Goal: Task Accomplishment & Management: Manage account settings

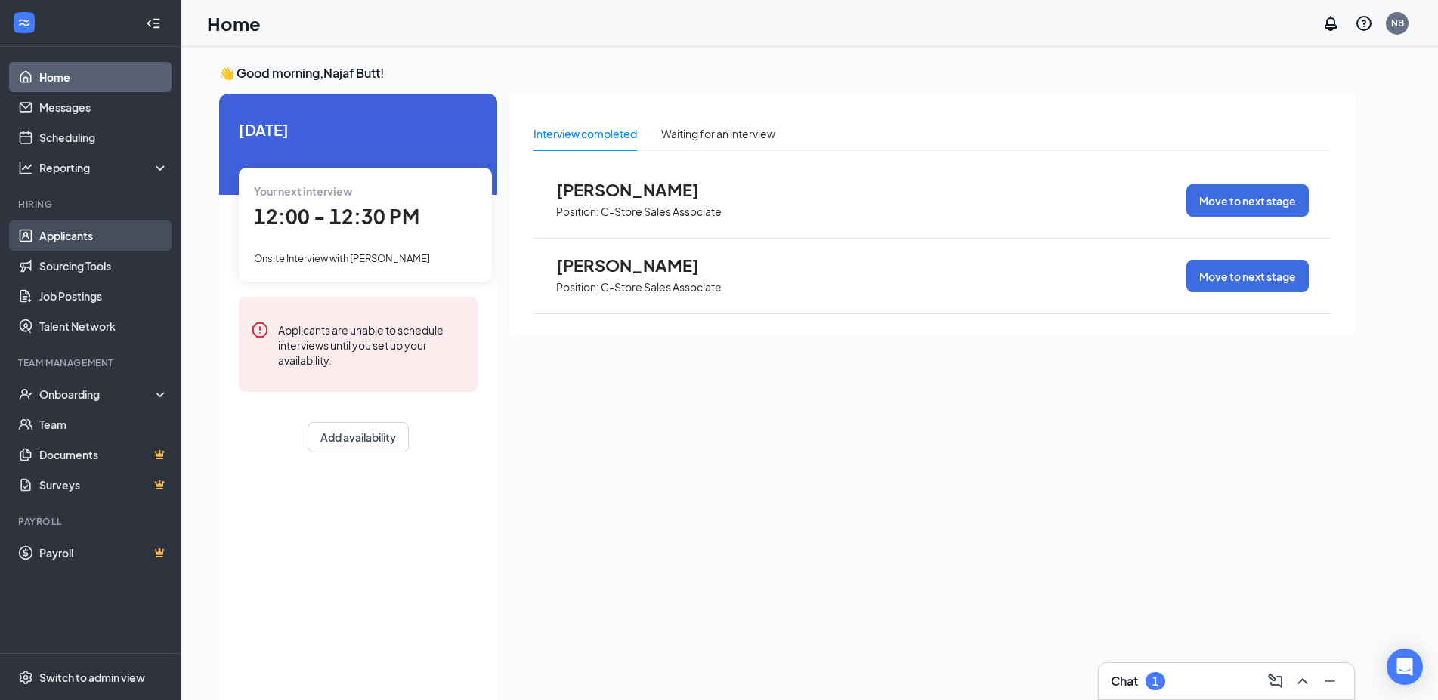
click at [75, 232] on link "Applicants" at bounding box center [103, 236] width 129 height 30
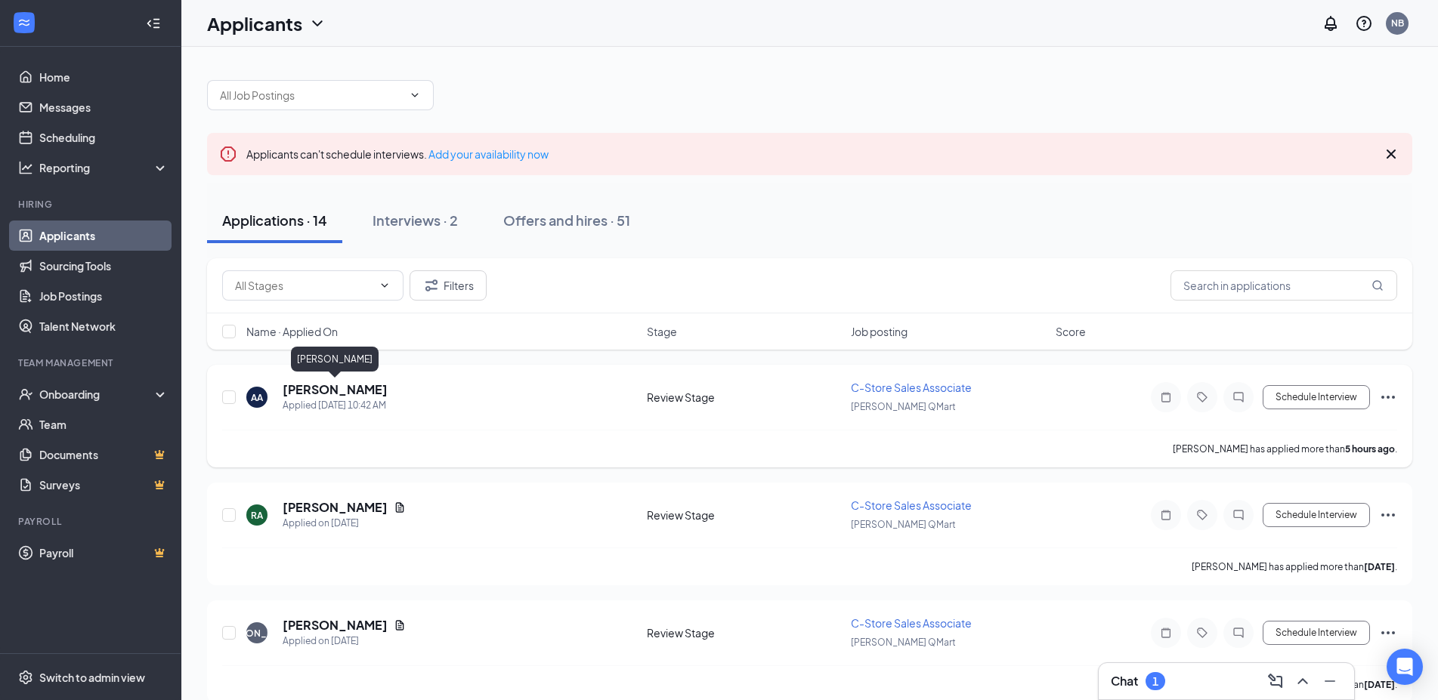
click at [357, 391] on h5 "[PERSON_NAME]" at bounding box center [335, 390] width 105 height 17
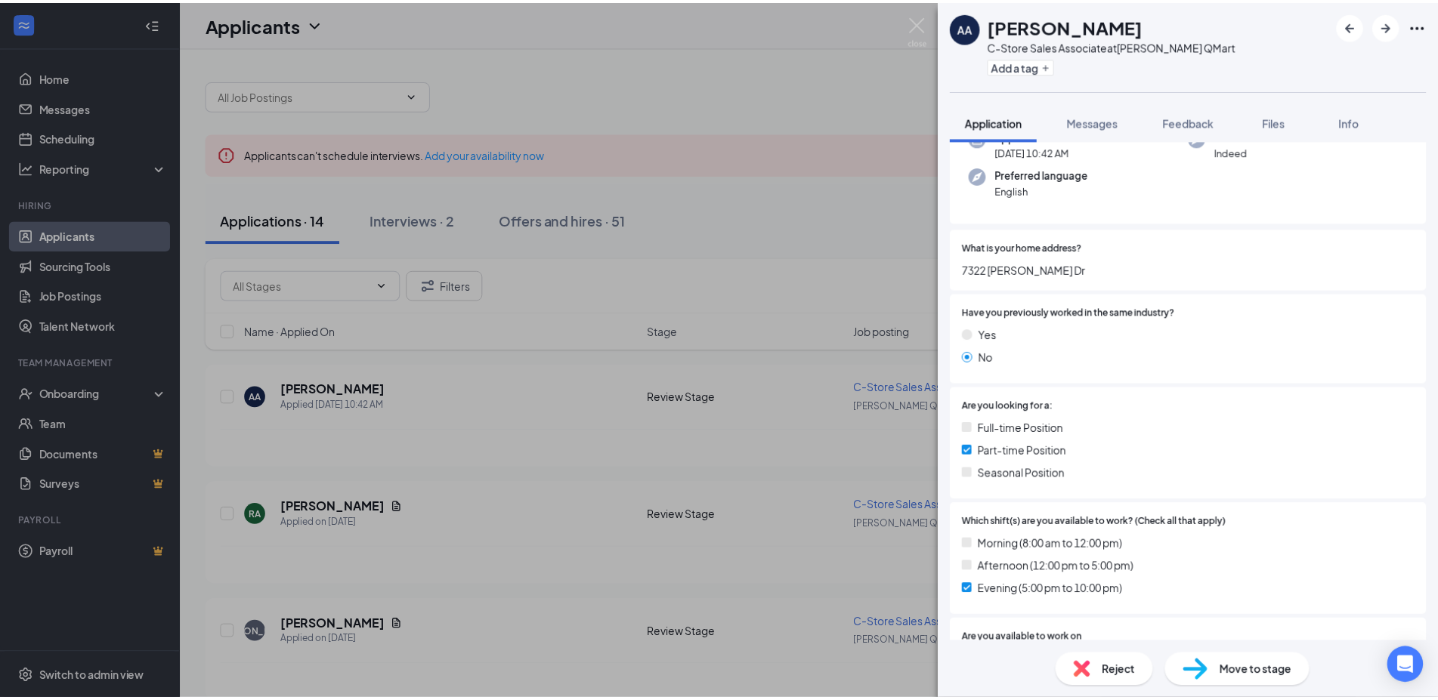
scroll to position [27, 0]
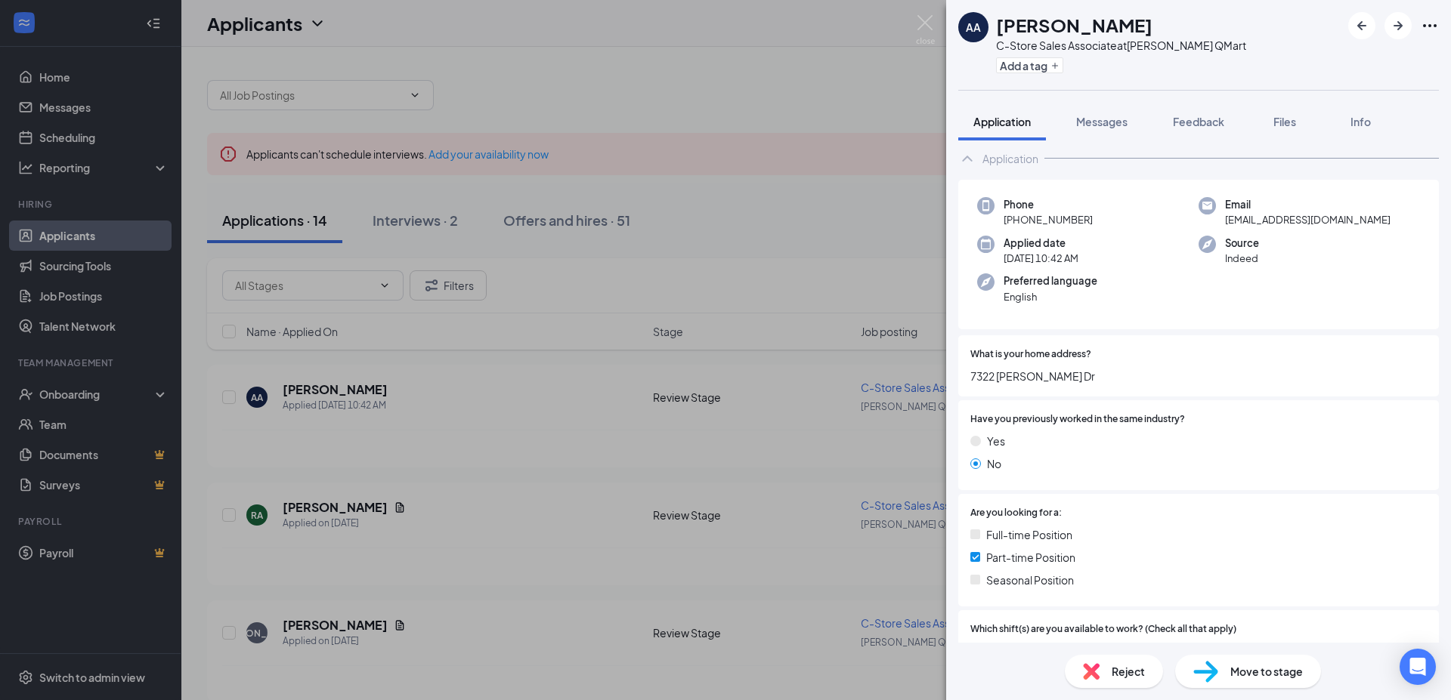
click at [647, 92] on div "AA [PERSON_NAME] C-Store Sales Associate at [PERSON_NAME] QMart Add a tag Appli…" at bounding box center [725, 350] width 1451 height 700
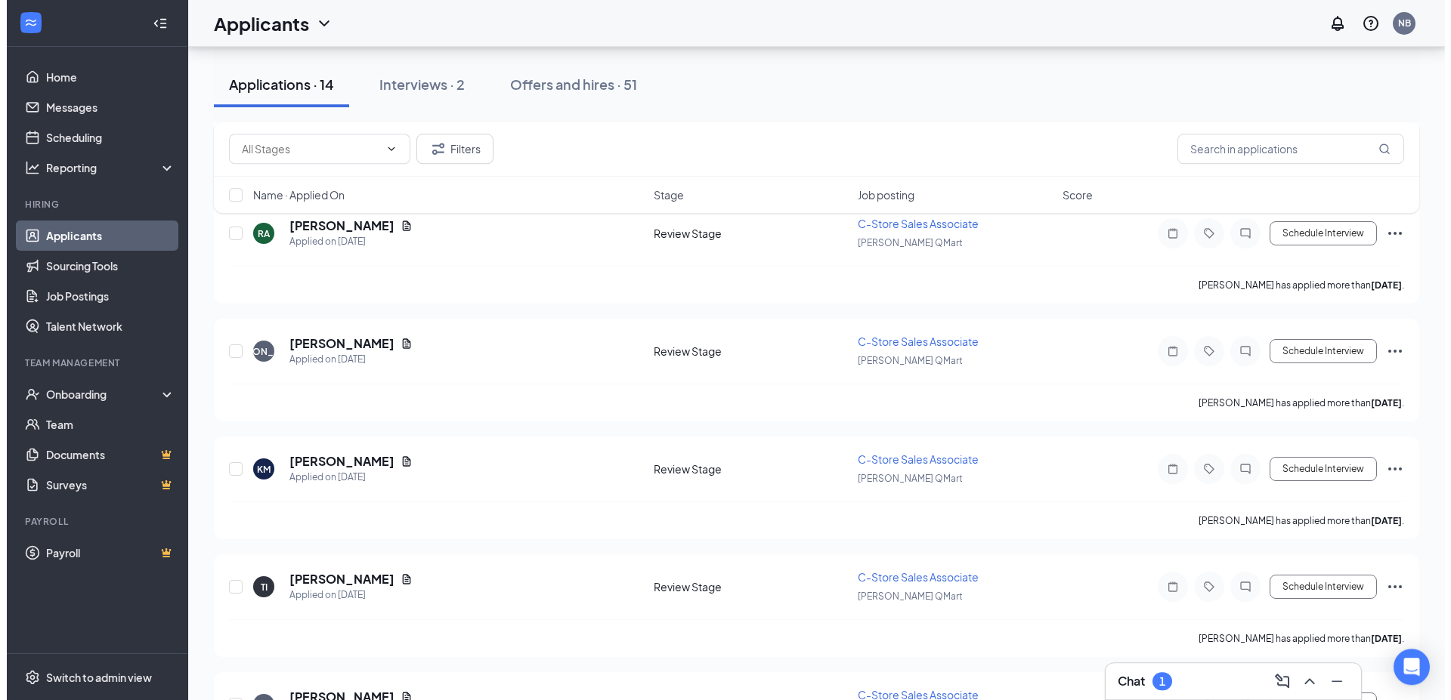
scroll to position [231, 0]
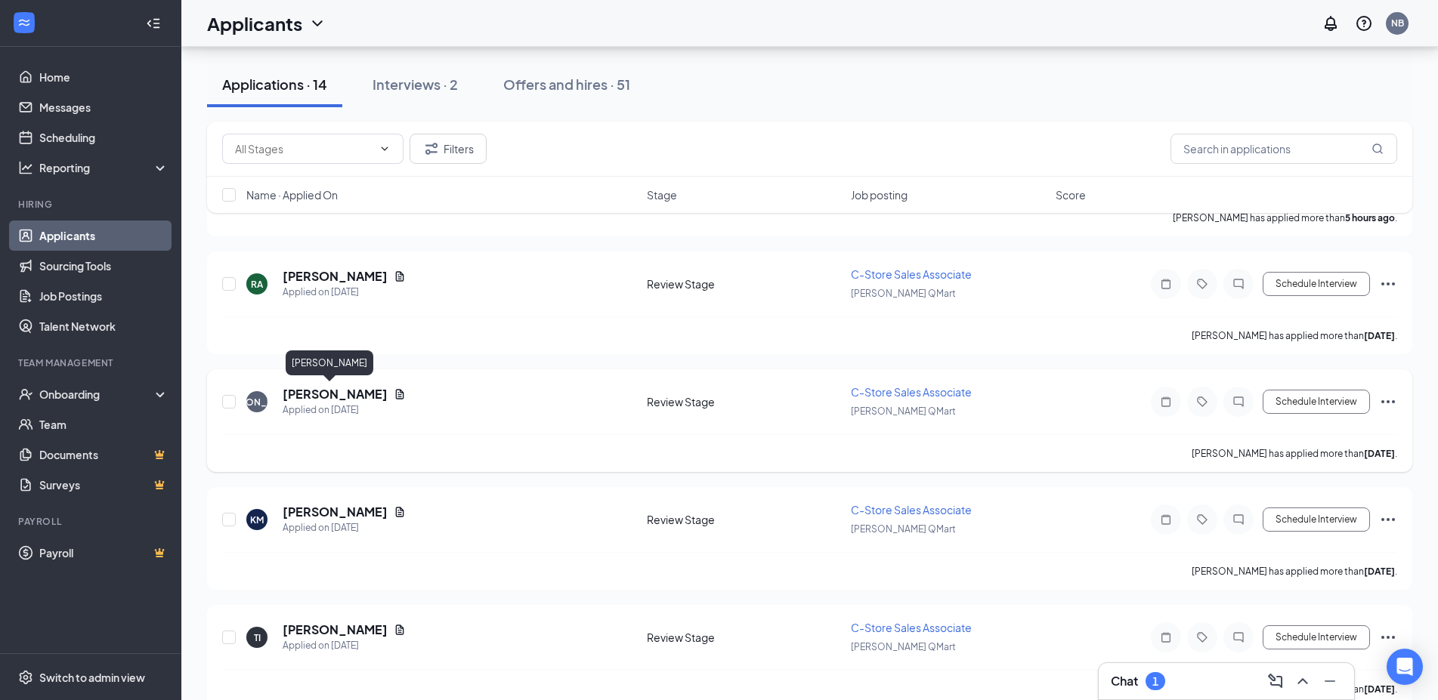
click at [323, 394] on h5 "[PERSON_NAME]" at bounding box center [335, 394] width 105 height 17
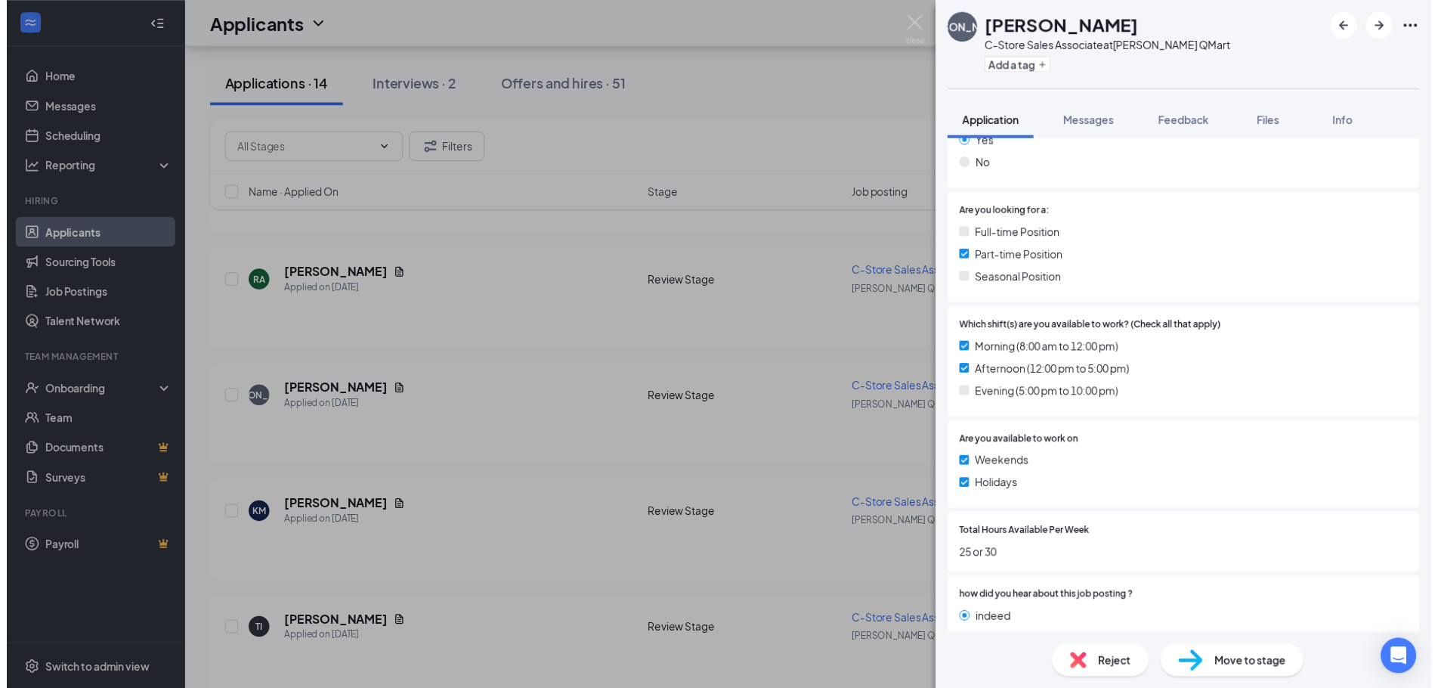
scroll to position [653, 0]
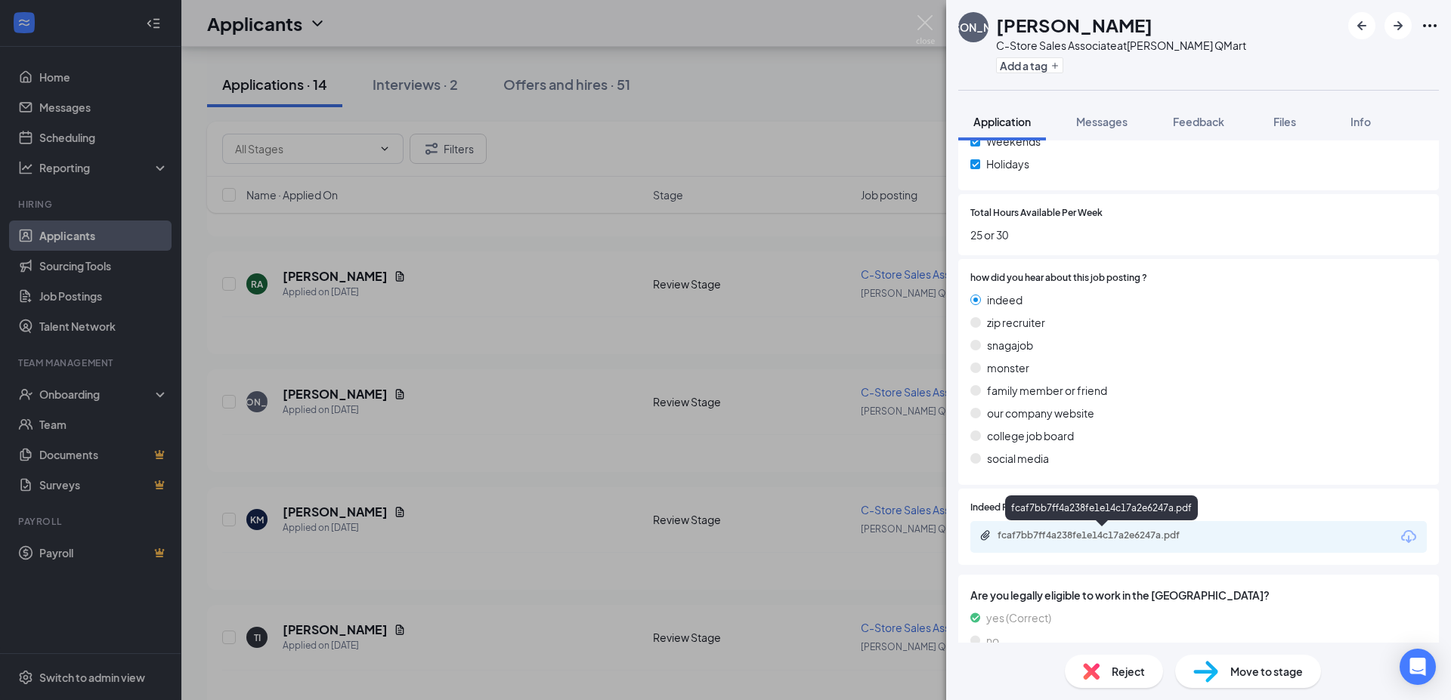
click at [1102, 539] on div "fcaf7bb7ff4a238fe1e14c17a2e6247a.pdf" at bounding box center [1103, 536] width 212 height 12
click at [743, 151] on div "[PERSON_NAME] C-Store Sales Associate at [PERSON_NAME] QMart Add a tag Applicat…" at bounding box center [725, 350] width 1451 height 700
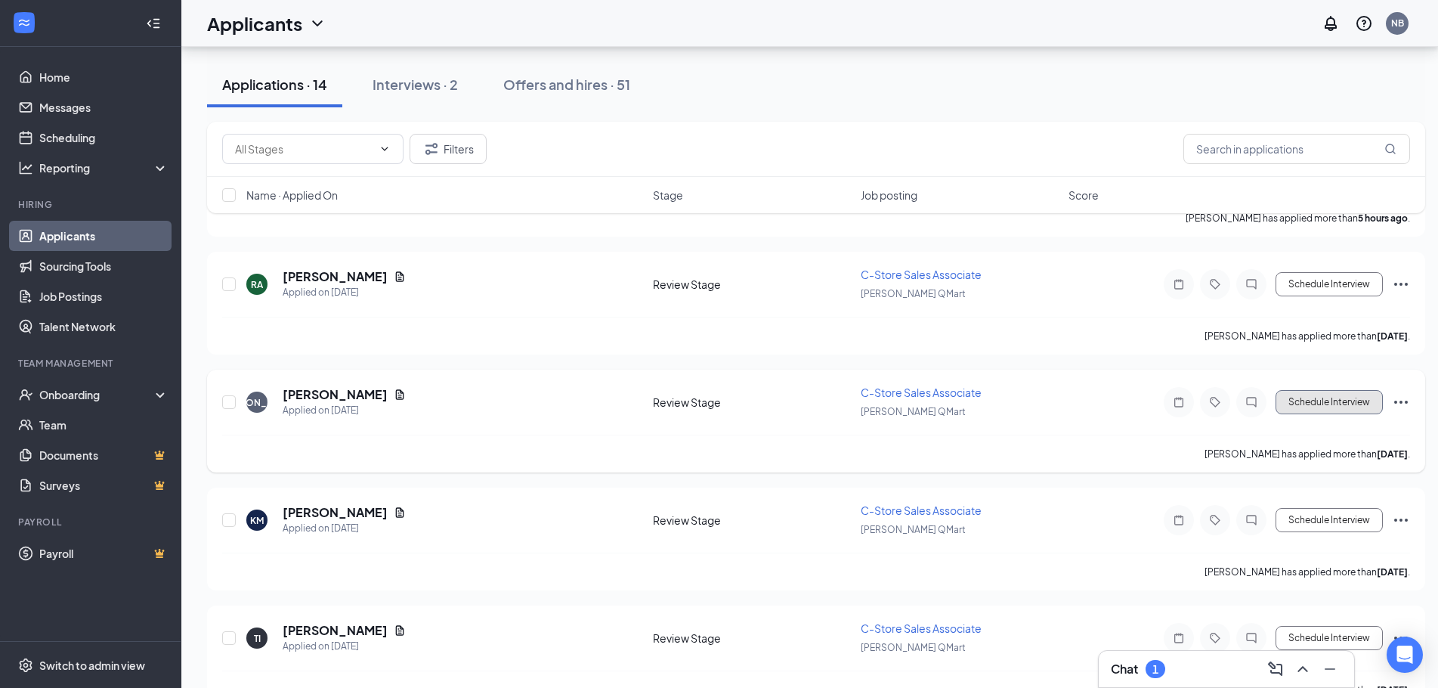
click at [1348, 398] on button "Schedule Interview" at bounding box center [1328, 402] width 107 height 24
type input "Onsite Interview (next stage)"
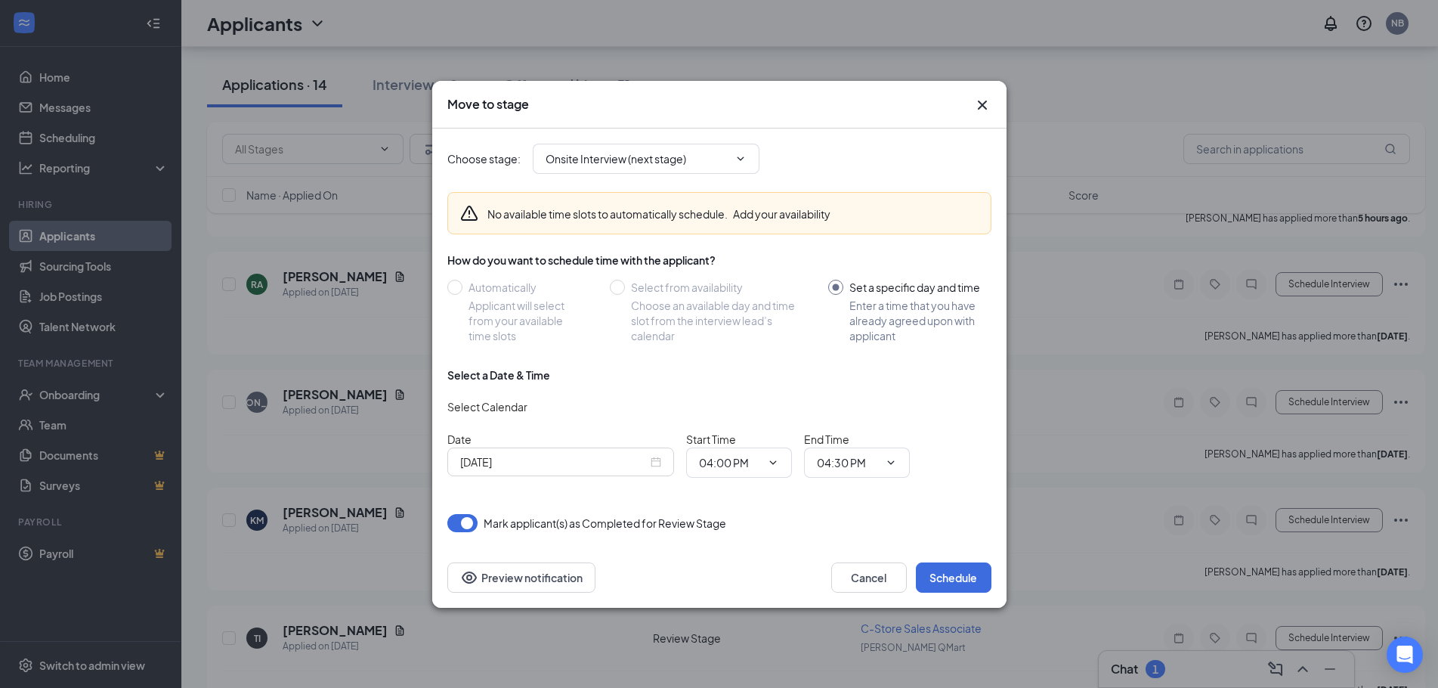
click at [616, 465] on input "[DATE]" at bounding box center [553, 461] width 187 height 17
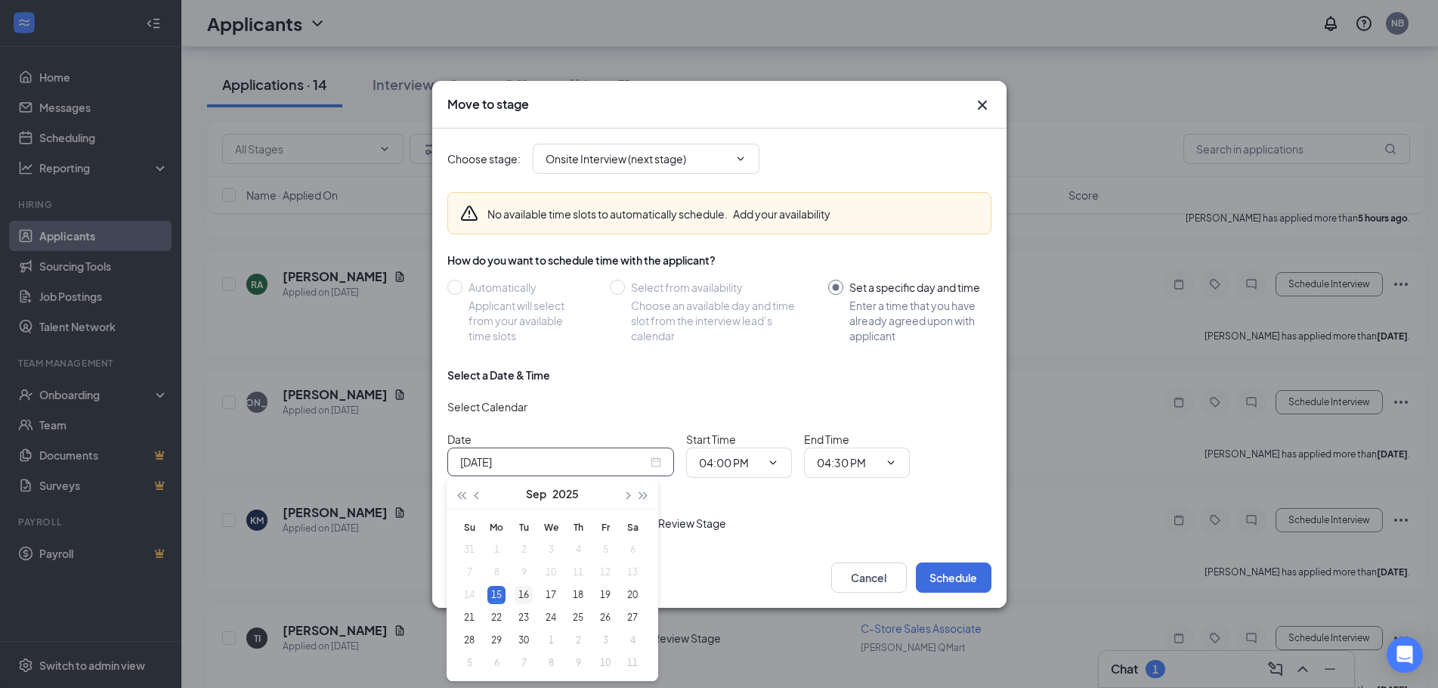
type input "[DATE]"
click at [531, 599] on div "16" at bounding box center [524, 595] width 18 height 18
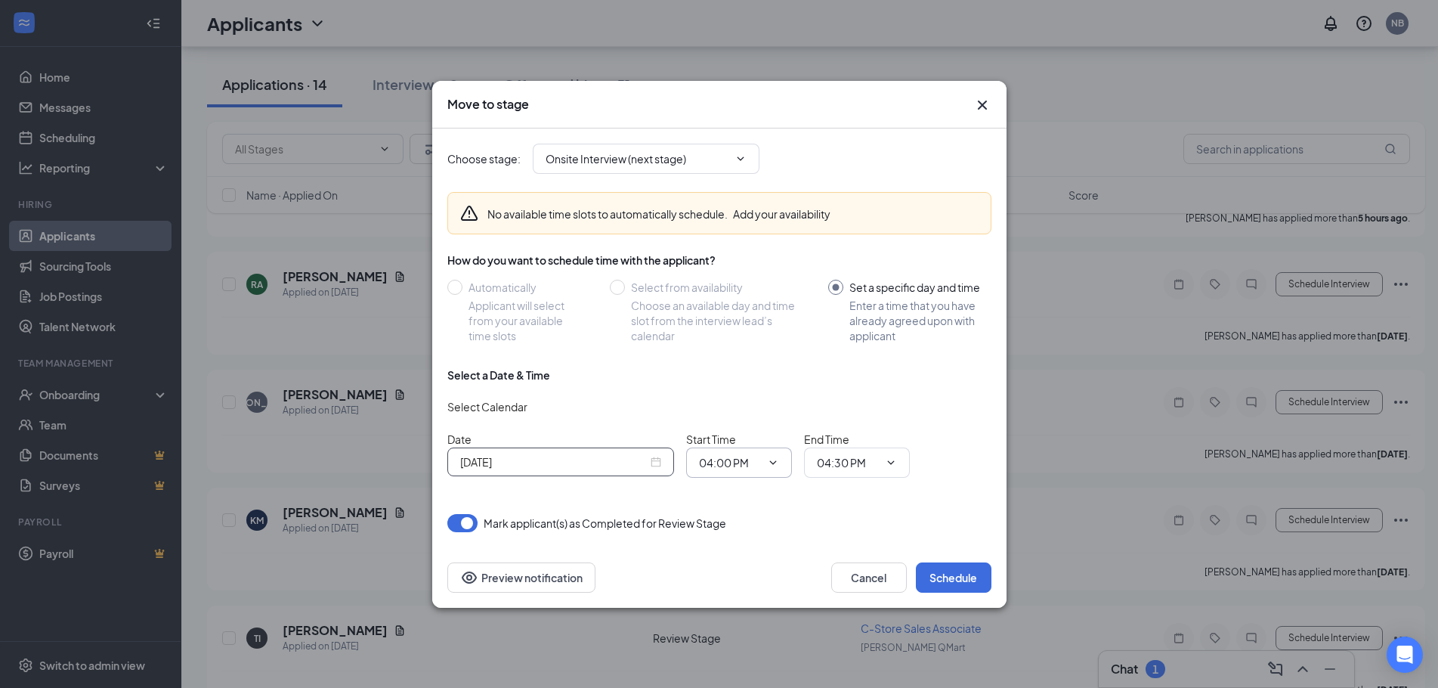
click at [777, 462] on icon "ChevronDown" at bounding box center [773, 462] width 12 height 12
click at [767, 467] on icon "ChevronDown" at bounding box center [773, 462] width 12 height 12
click at [734, 459] on input "04:00 PM" at bounding box center [730, 462] width 62 height 17
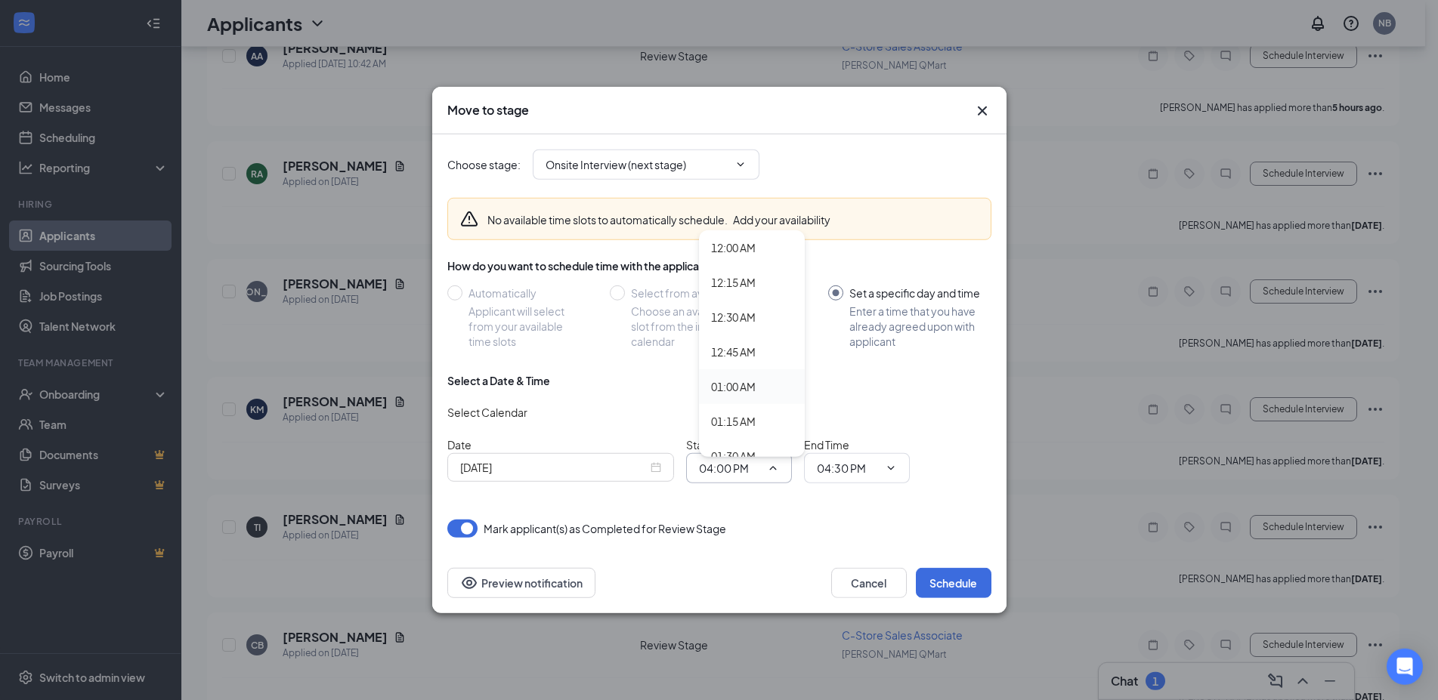
scroll to position [385, 0]
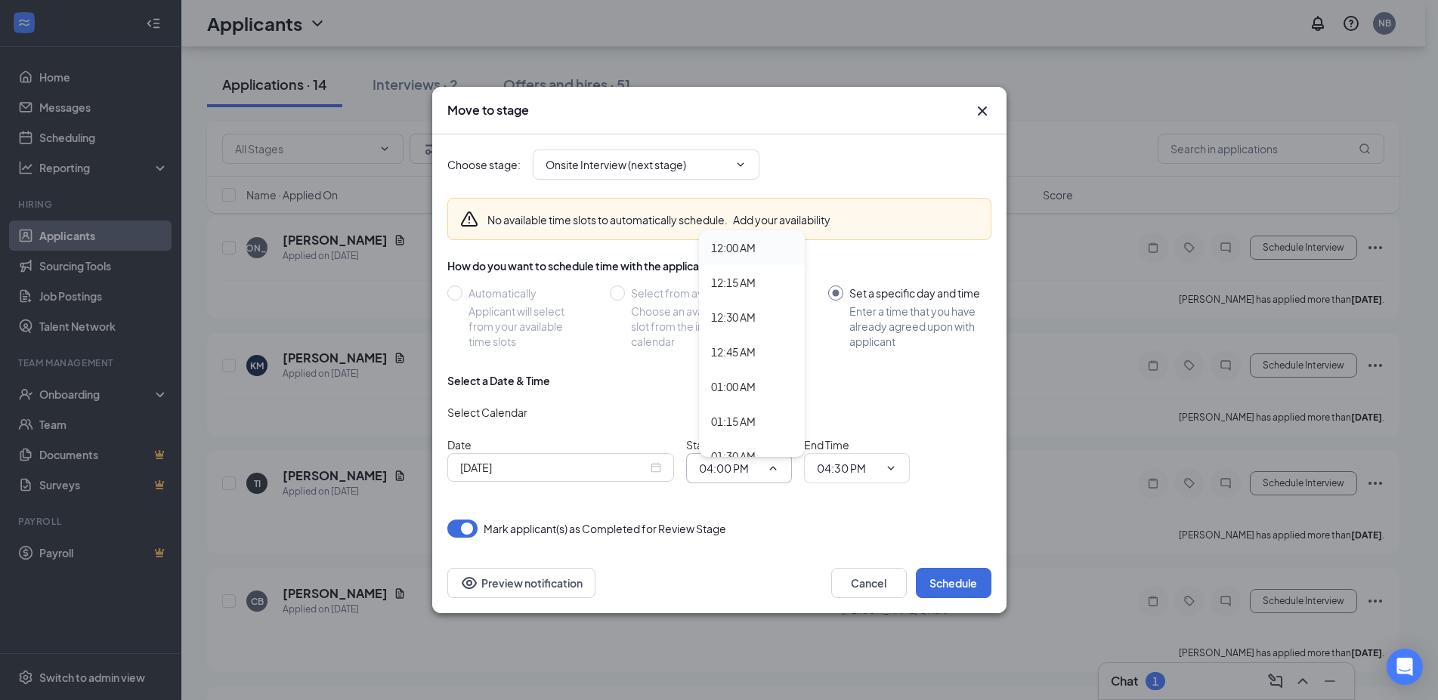
click at [731, 250] on div "12:00 AM" at bounding box center [733, 248] width 45 height 17
type input "12:00 AM"
click at [888, 468] on icon "ChevronDown" at bounding box center [891, 468] width 12 height 12
click at [886, 465] on icon "ChevronDown" at bounding box center [891, 468] width 12 height 12
click at [833, 455] on span "04:30 PM" at bounding box center [857, 468] width 106 height 30
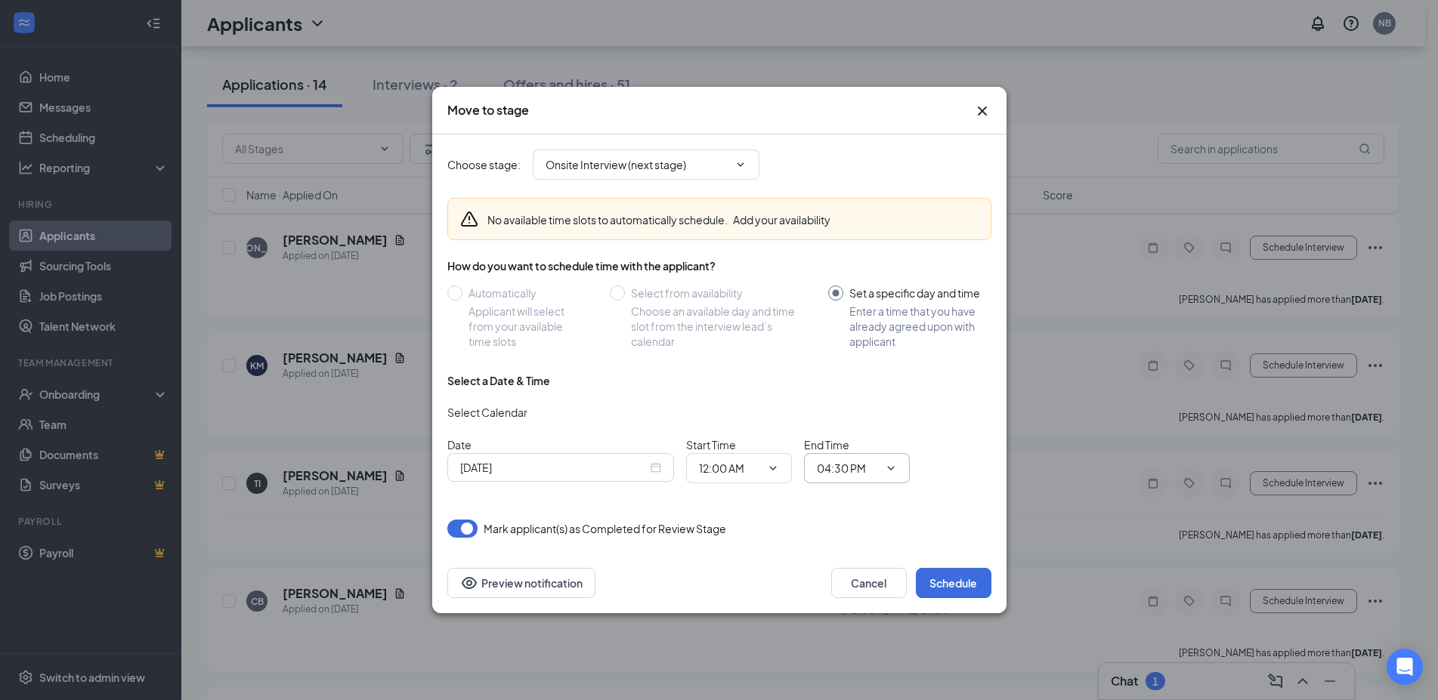
click at [833, 461] on input "04:30 PM" at bounding box center [848, 468] width 62 height 17
click at [845, 314] on div "12:30 AM" at bounding box center [851, 317] width 45 height 17
type input "12:30 AM"
click at [948, 592] on button "Schedule" at bounding box center [954, 583] width 76 height 30
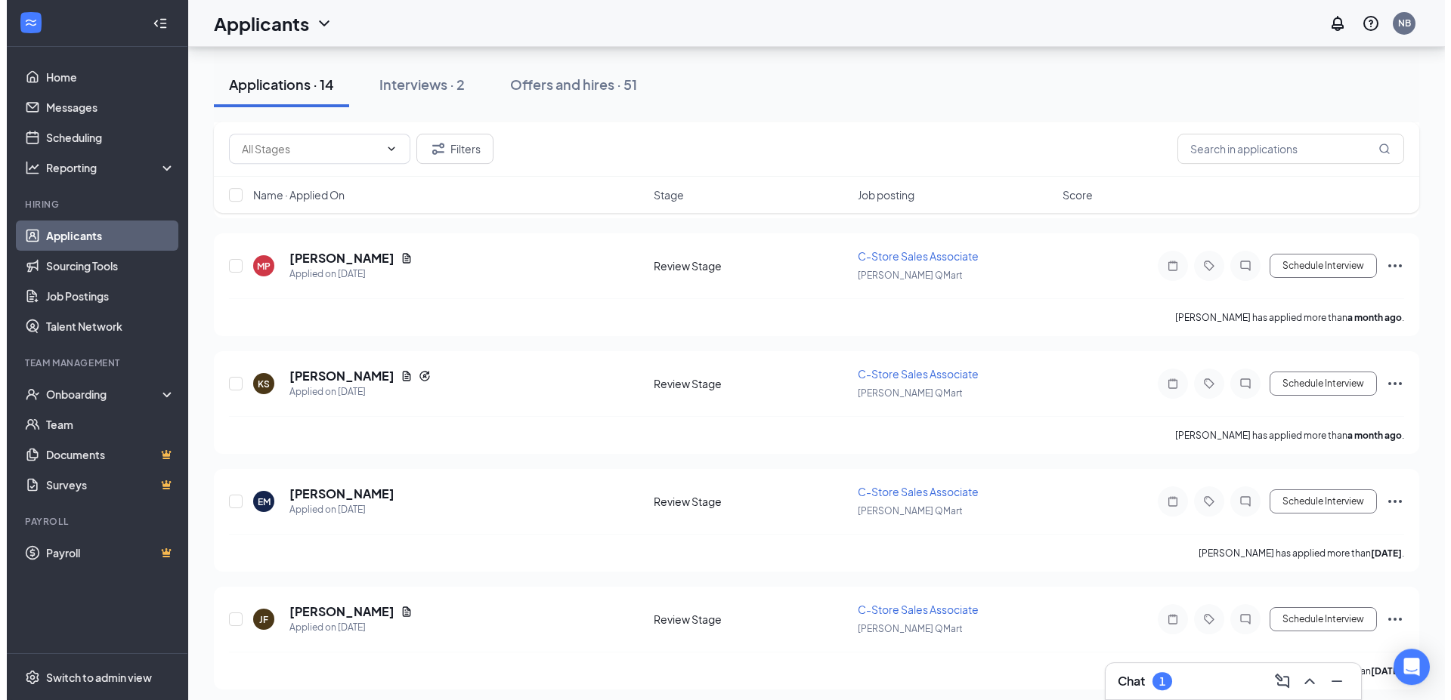
scroll to position [1312, 0]
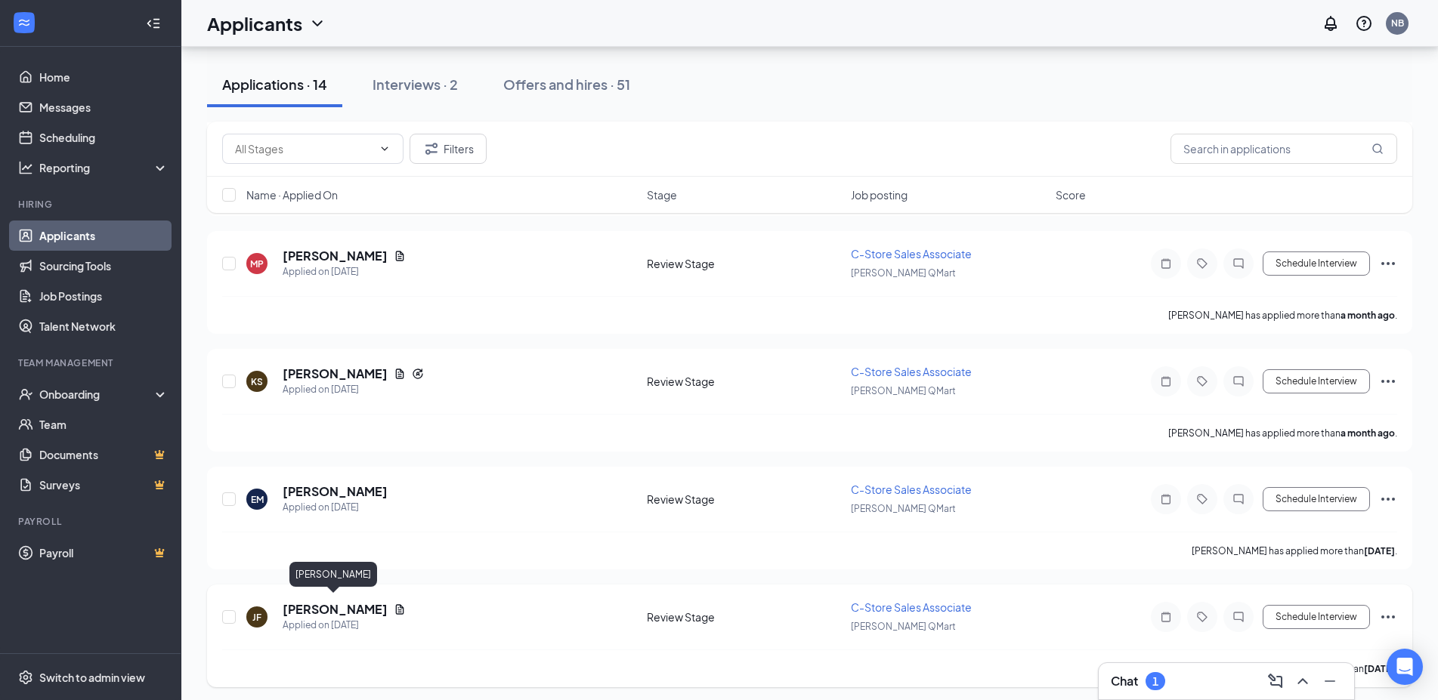
click at [327, 604] on h5 "[PERSON_NAME]" at bounding box center [335, 609] width 105 height 17
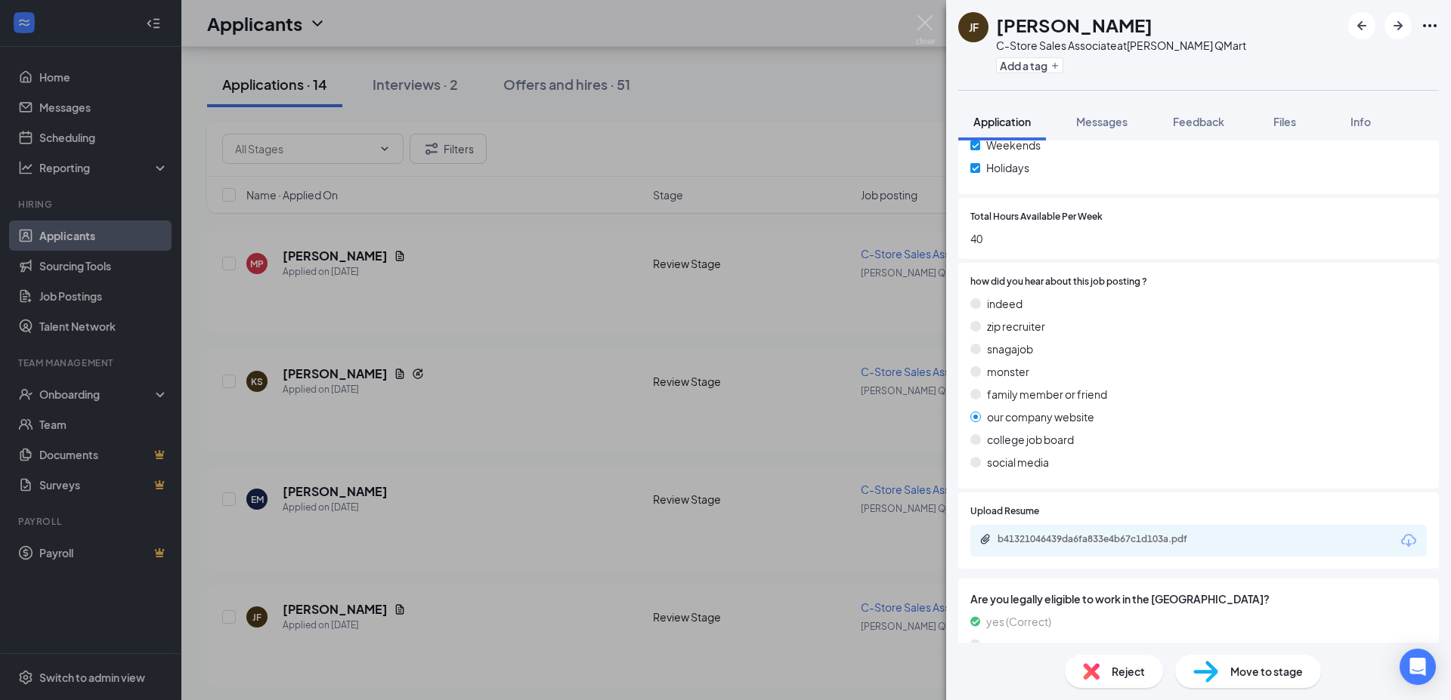
scroll to position [681, 0]
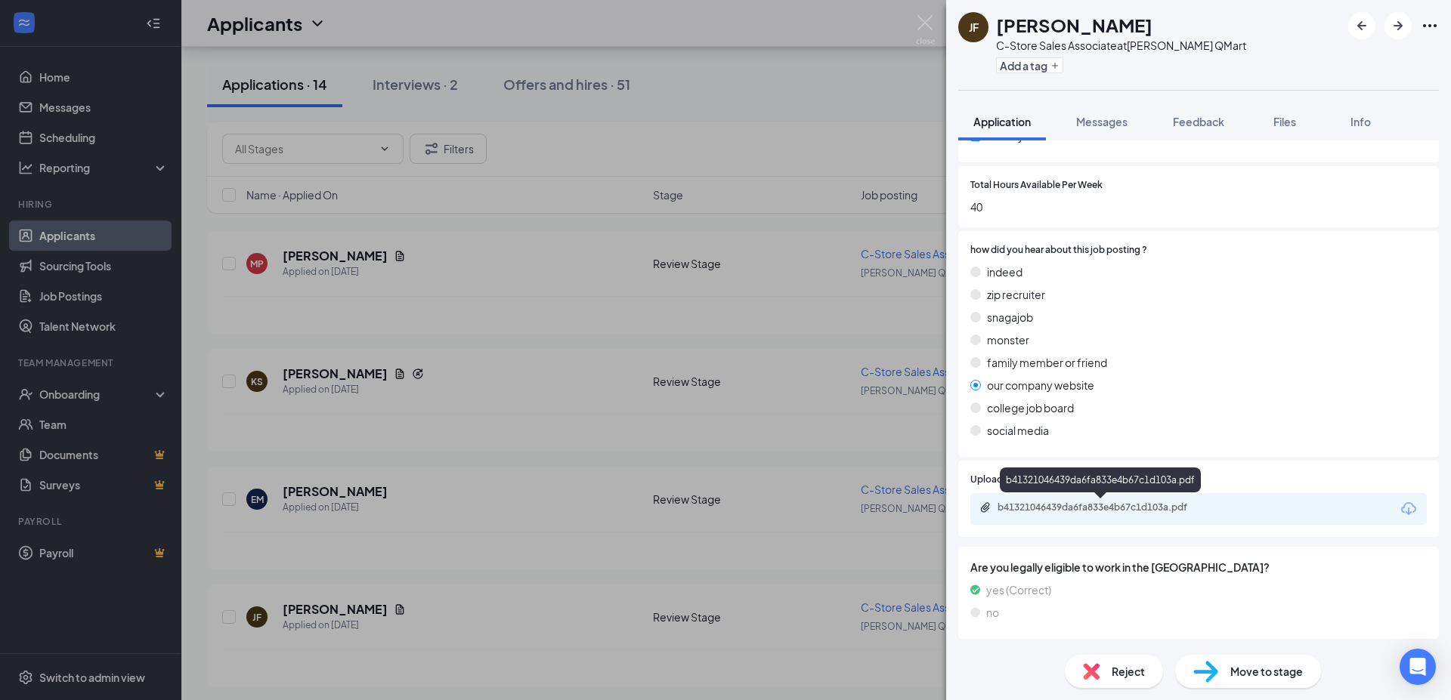
click at [1074, 507] on div "b41321046439da6fa833e4b67c1d103a.pdf" at bounding box center [1103, 508] width 212 height 12
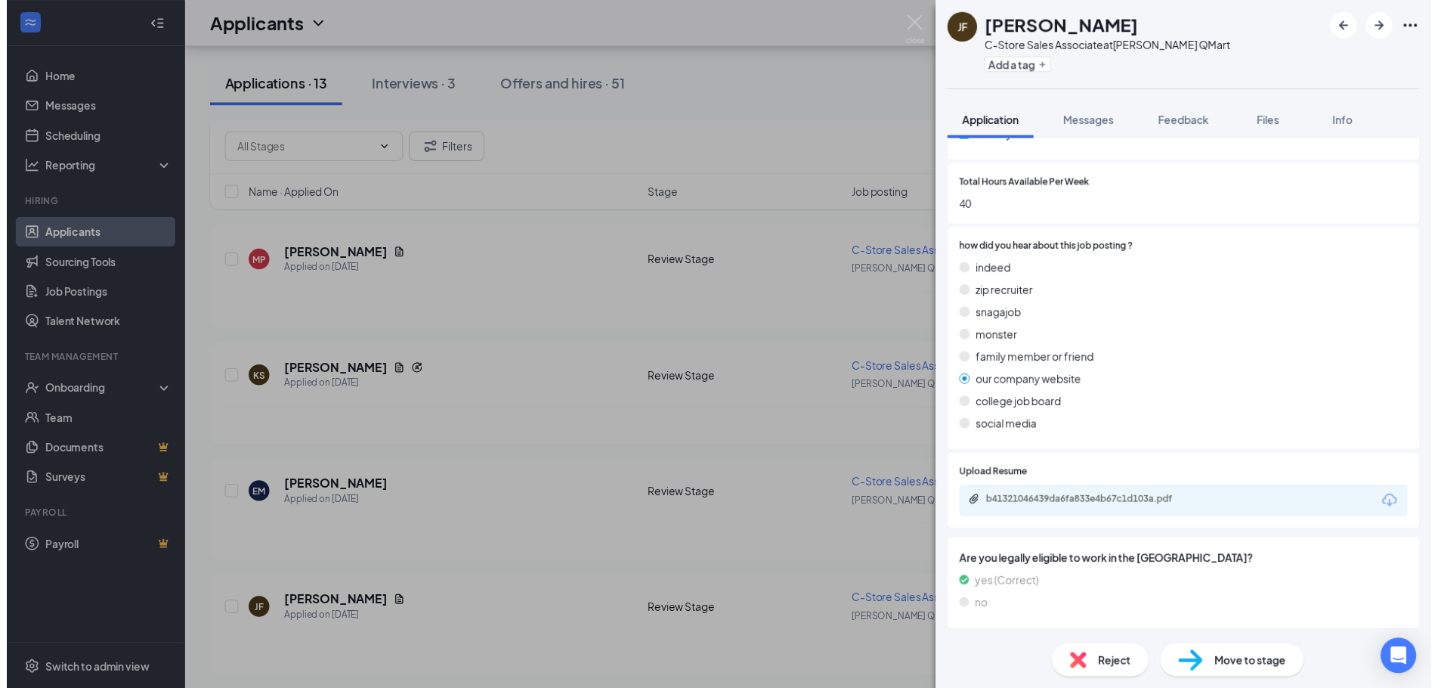
scroll to position [675, 0]
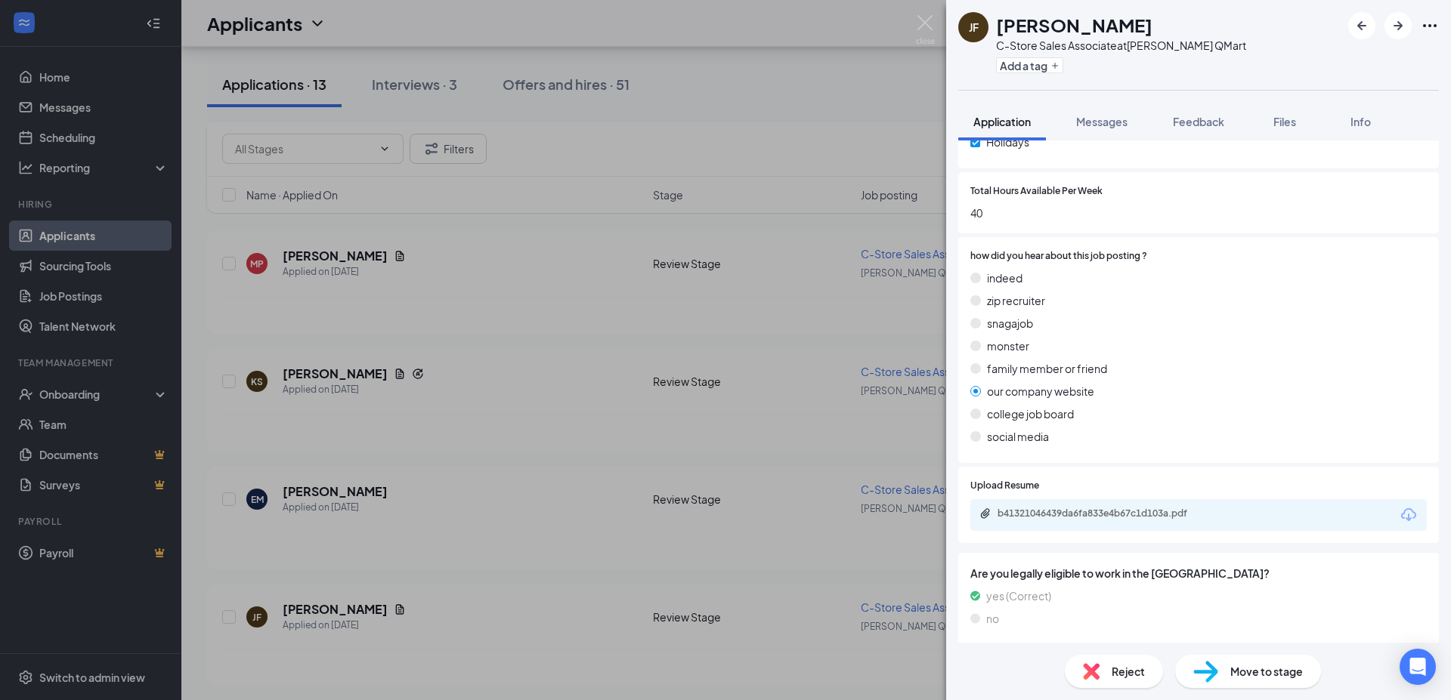
click at [486, 222] on div "[PERSON_NAME] Sales Associate at [PERSON_NAME] QMart Add a tag Application Mess…" at bounding box center [725, 350] width 1451 height 700
